Goal: Transaction & Acquisition: Purchase product/service

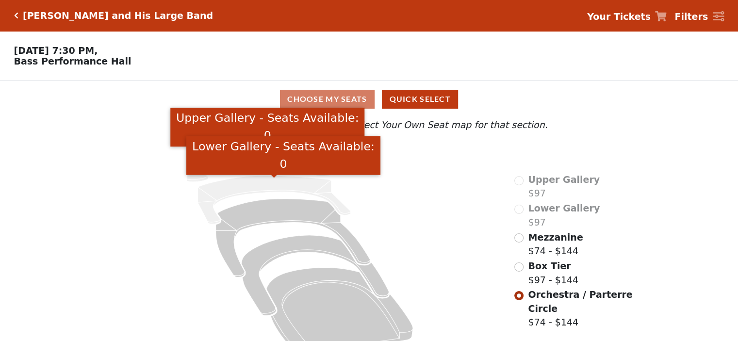
scroll to position [24, 0]
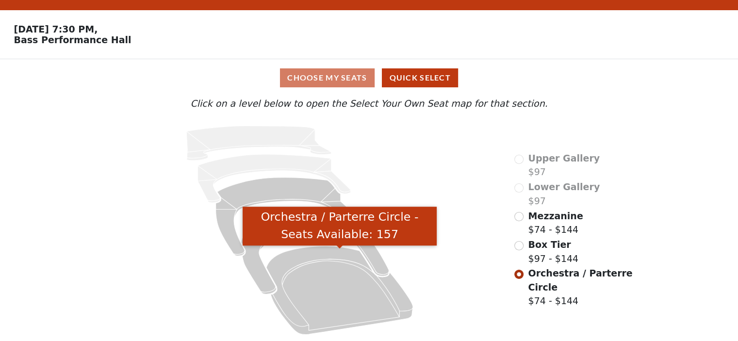
click at [328, 302] on icon "Orchestra / Parterre Circle - Seats Available: 157" at bounding box center [340, 290] width 147 height 88
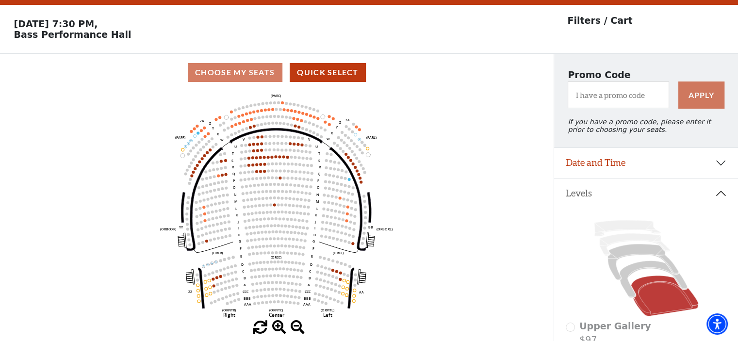
scroll to position [45, 0]
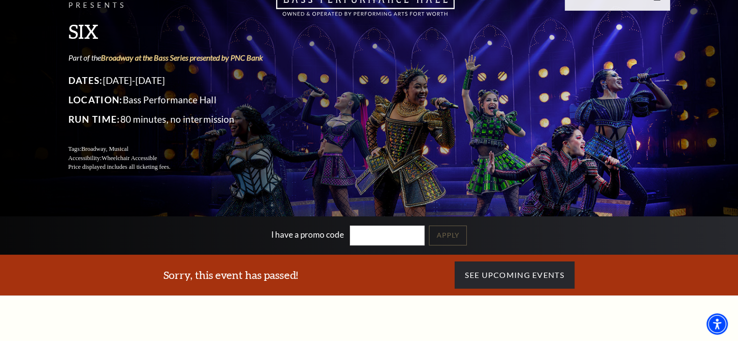
click at [359, 237] on input "I have a promo code" at bounding box center [387, 236] width 75 height 20
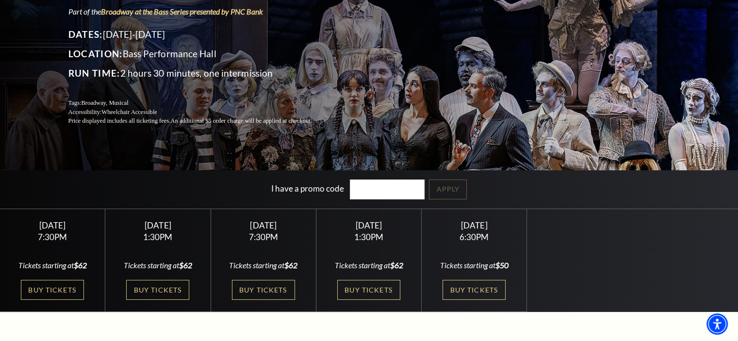
click at [166, 294] on link "Buy Tickets" at bounding box center [157, 290] width 63 height 20
click at [359, 195] on input "I have a promo code" at bounding box center [387, 190] width 75 height 20
type input "19144"
click at [466, 189] on link "Apply" at bounding box center [448, 190] width 38 height 20
click at [165, 293] on link "Buy Tickets" at bounding box center [157, 290] width 63 height 20
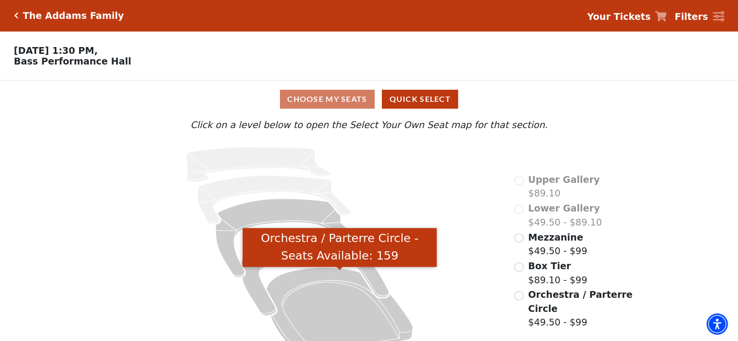
click at [336, 291] on icon "Orchestra / Parterre Circle - Seats Available: 159" at bounding box center [340, 311] width 147 height 88
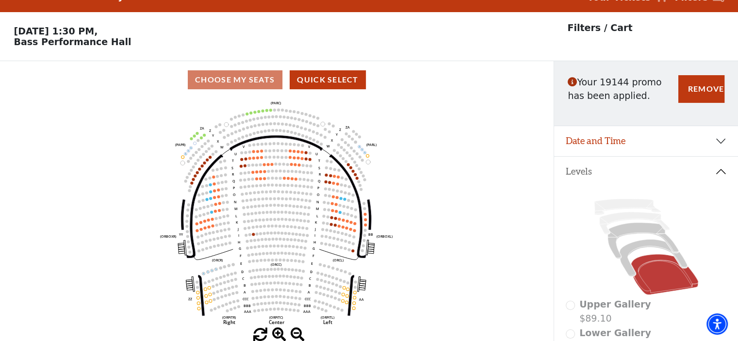
scroll to position [45, 0]
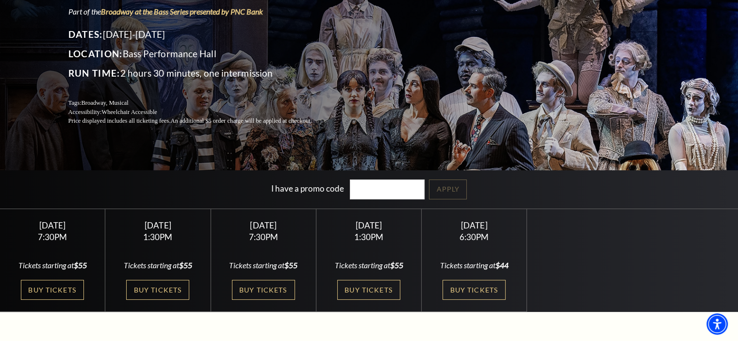
click at [271, 287] on link "Buy Tickets" at bounding box center [263, 290] width 63 height 20
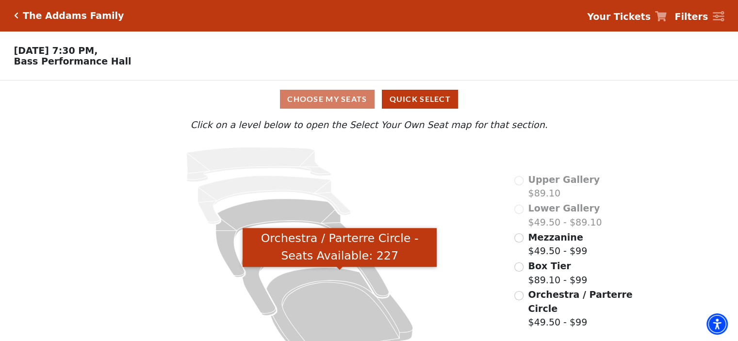
click at [332, 306] on icon "Orchestra / Parterre Circle - Seats Available: 227" at bounding box center [340, 311] width 147 height 88
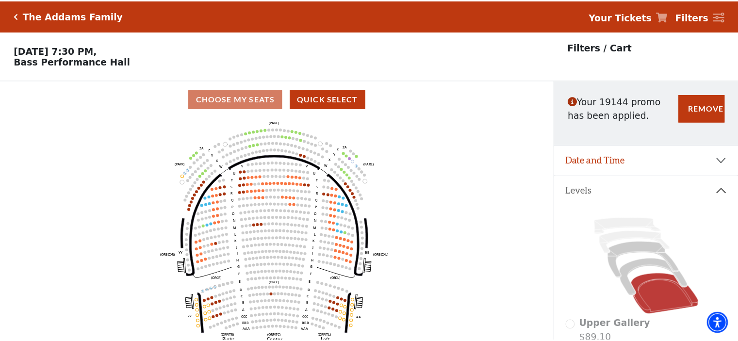
scroll to position [45, 0]
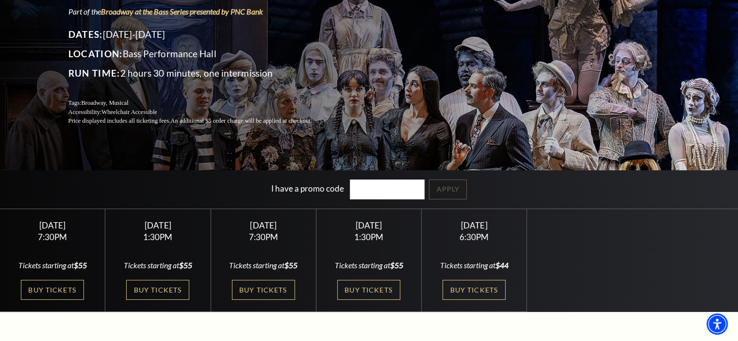
click at [361, 284] on link "Buy Tickets" at bounding box center [368, 290] width 63 height 20
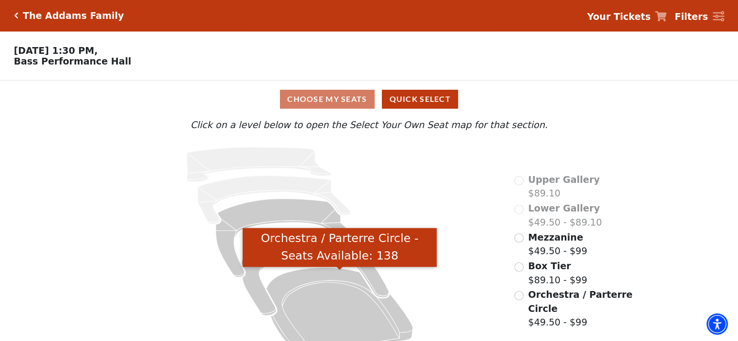
click at [344, 300] on icon "Orchestra / Parterre Circle - Seats Available: 138" at bounding box center [340, 311] width 147 height 88
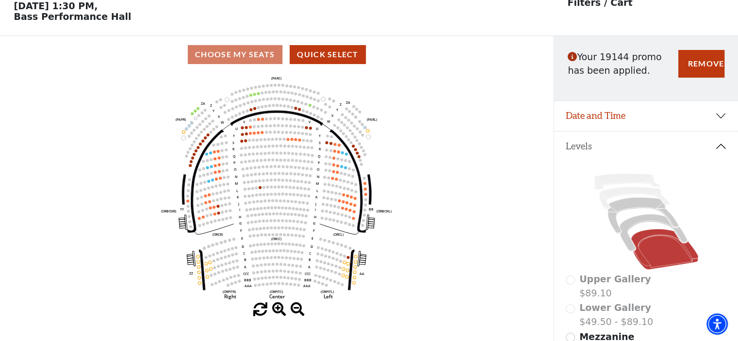
scroll to position [45, 0]
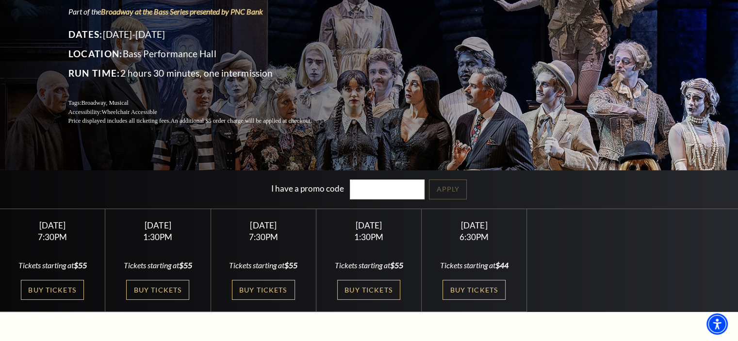
click at [69, 283] on link "Buy Tickets" at bounding box center [52, 290] width 63 height 20
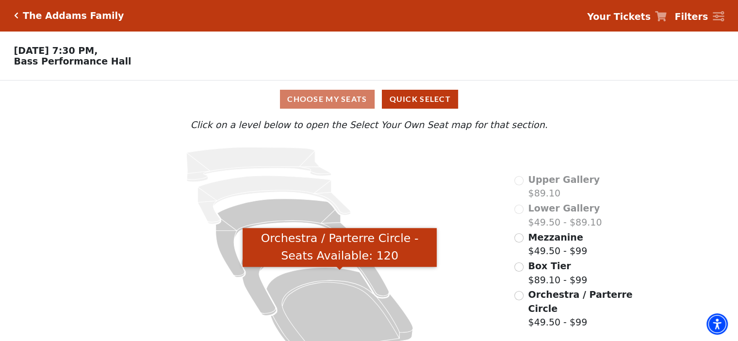
click at [326, 318] on icon "Orchestra / Parterre Circle - Seats Available: 120" at bounding box center [340, 311] width 147 height 88
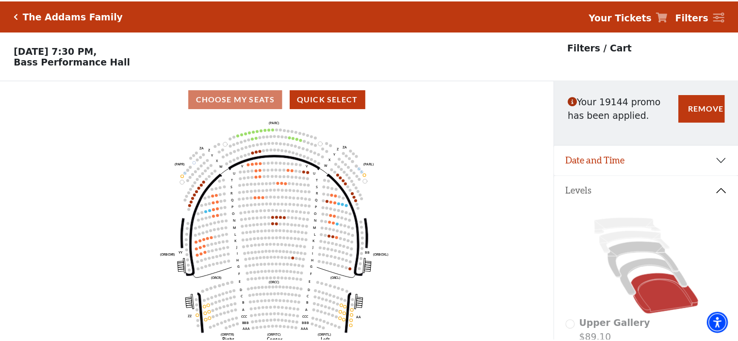
scroll to position [45, 0]
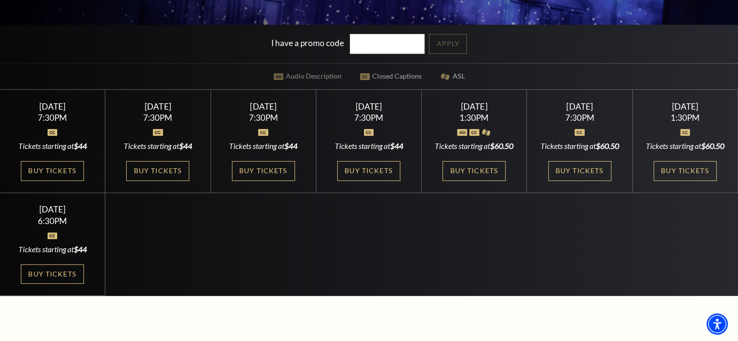
click at [453, 181] on link "Buy Tickets" at bounding box center [474, 171] width 63 height 20
click at [563, 181] on link "Buy Tickets" at bounding box center [580, 171] width 63 height 20
click at [671, 178] on link "Buy Tickets" at bounding box center [685, 171] width 63 height 20
click at [351, 170] on link "Buy Tickets" at bounding box center [368, 171] width 63 height 20
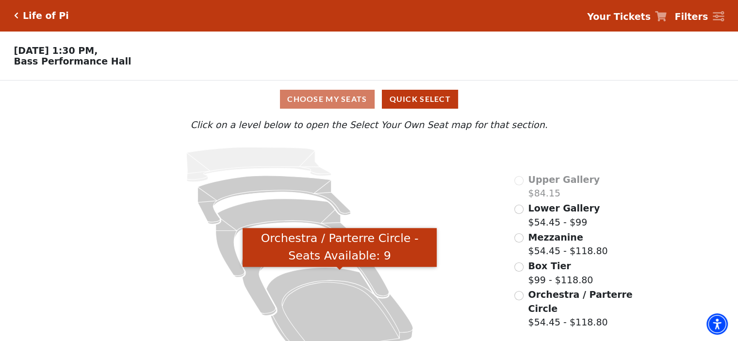
click at [351, 295] on icon "Orchestra / Parterre Circle - Seats Available: 9" at bounding box center [340, 311] width 147 height 88
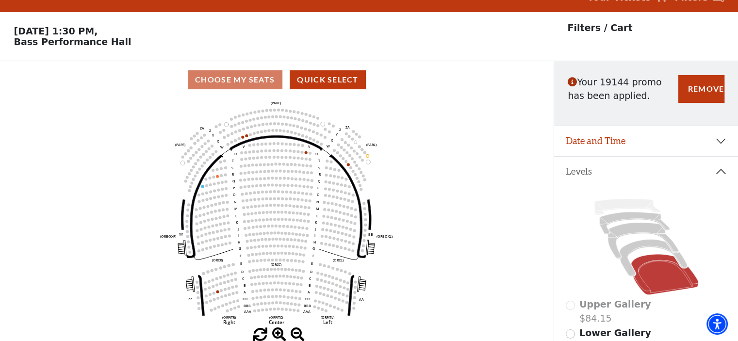
scroll to position [45, 0]
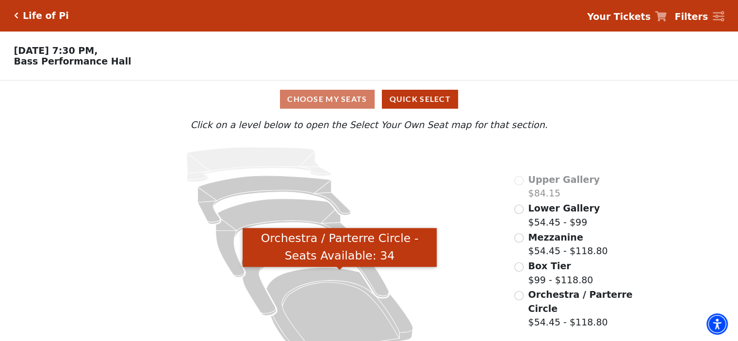
click at [360, 290] on icon "Orchestra / Parterre Circle - Seats Available: 34" at bounding box center [340, 311] width 147 height 88
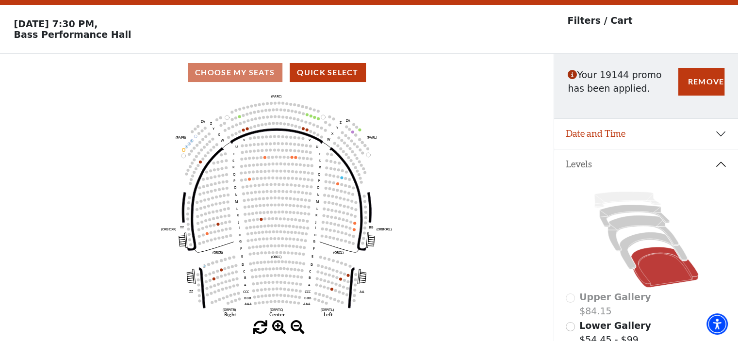
scroll to position [45, 0]
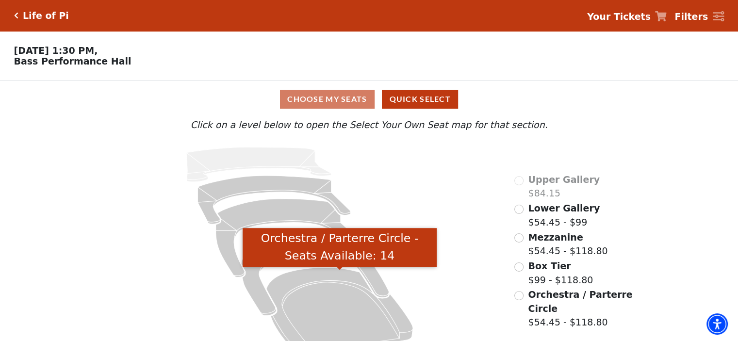
click at [355, 302] on icon "Orchestra / Parterre Circle - Seats Available: 14" at bounding box center [340, 311] width 147 height 88
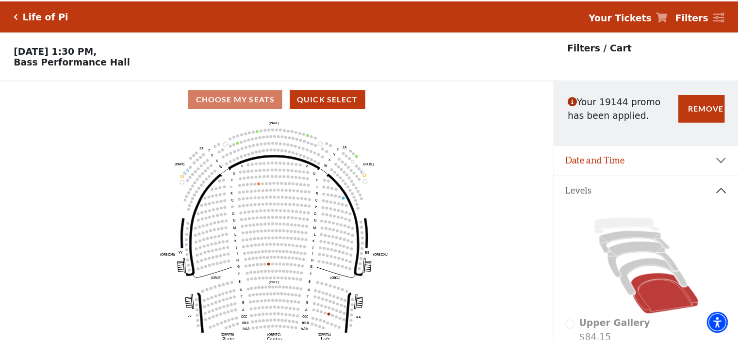
scroll to position [45, 0]
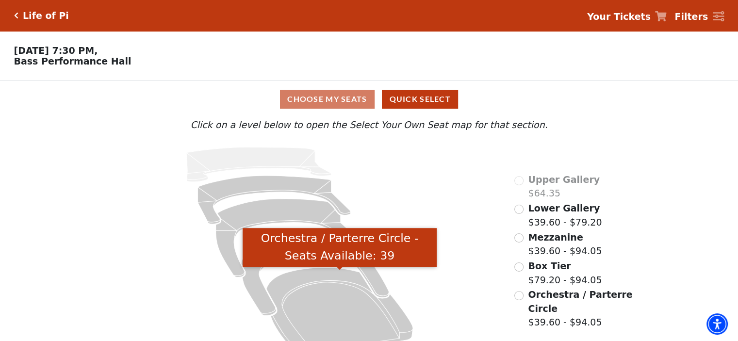
click at [326, 310] on icon "Orchestra / Parterre Circle - Seats Available: 39" at bounding box center [340, 311] width 147 height 88
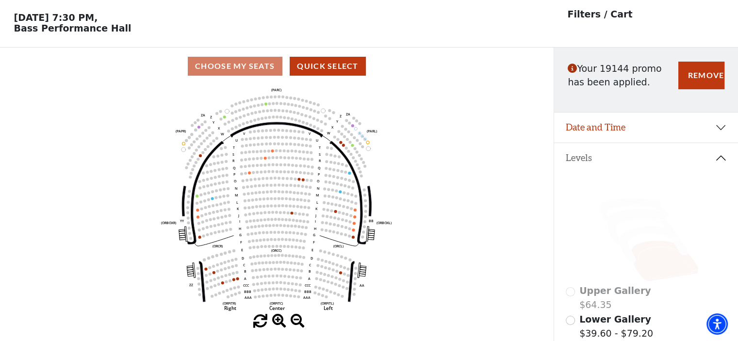
scroll to position [45, 0]
